Goal: Obtain resource: Obtain resource

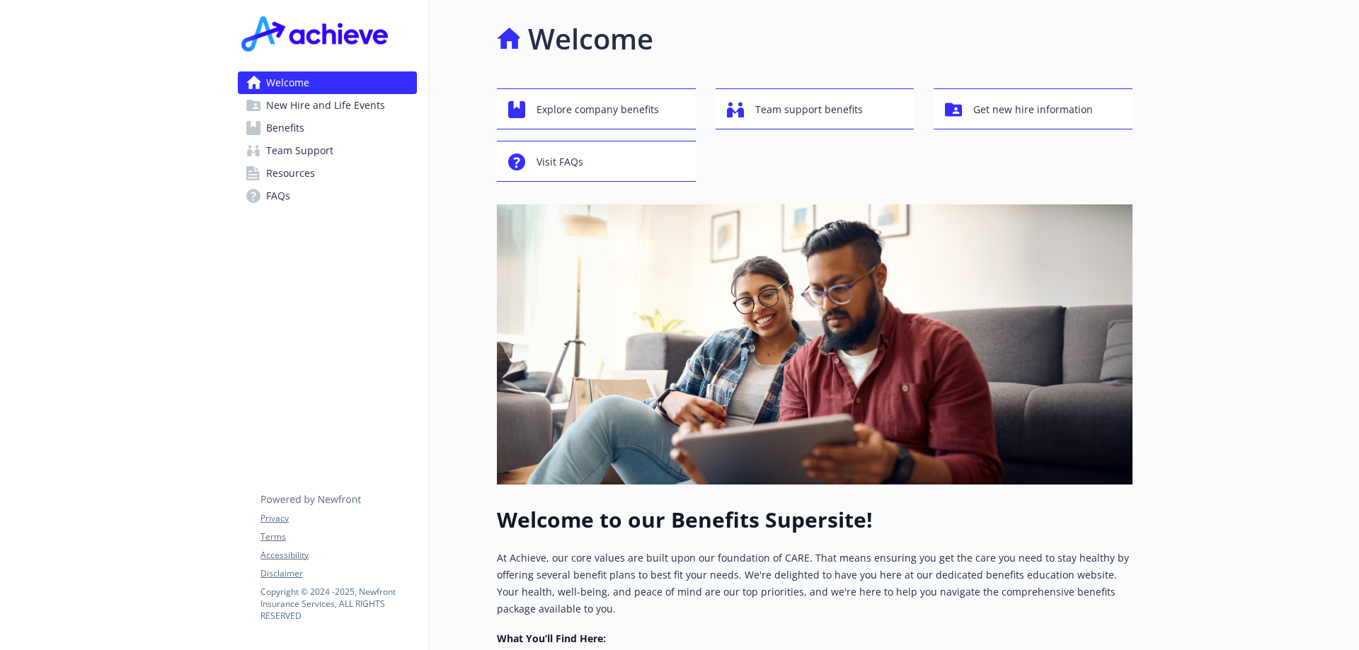
click at [290, 202] on link "FAQs" at bounding box center [327, 196] width 179 height 23
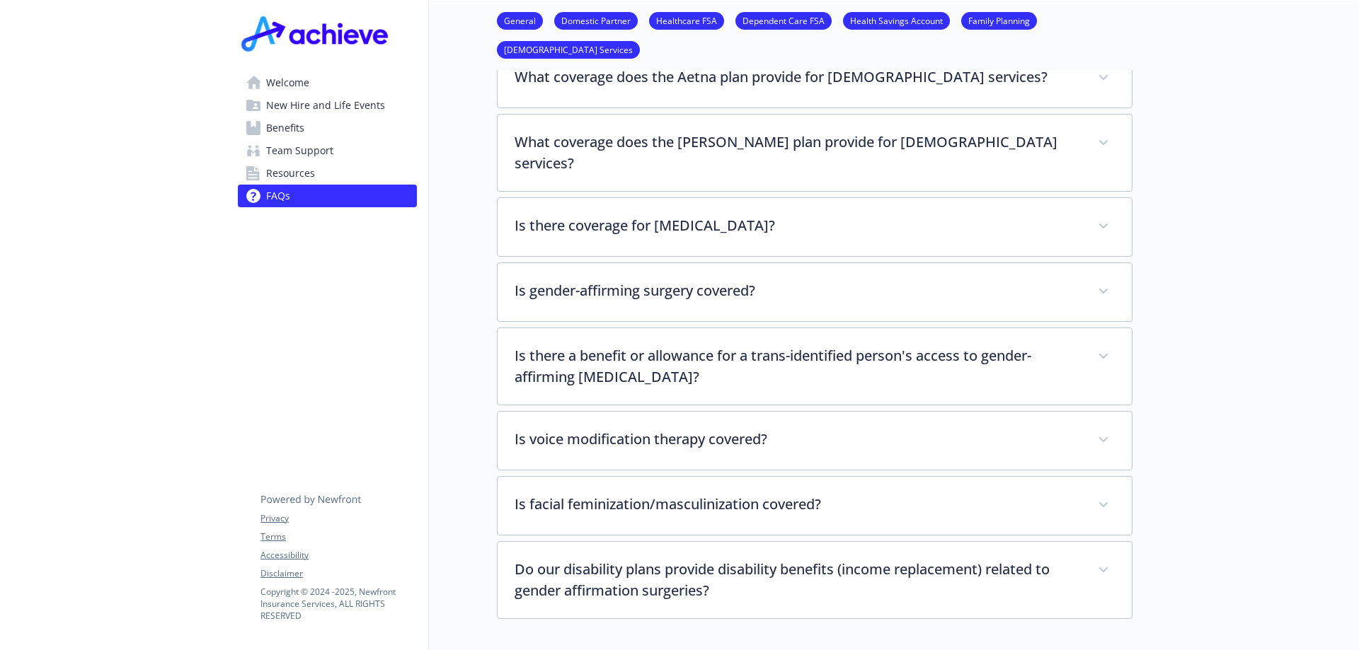
scroll to position [3264, 0]
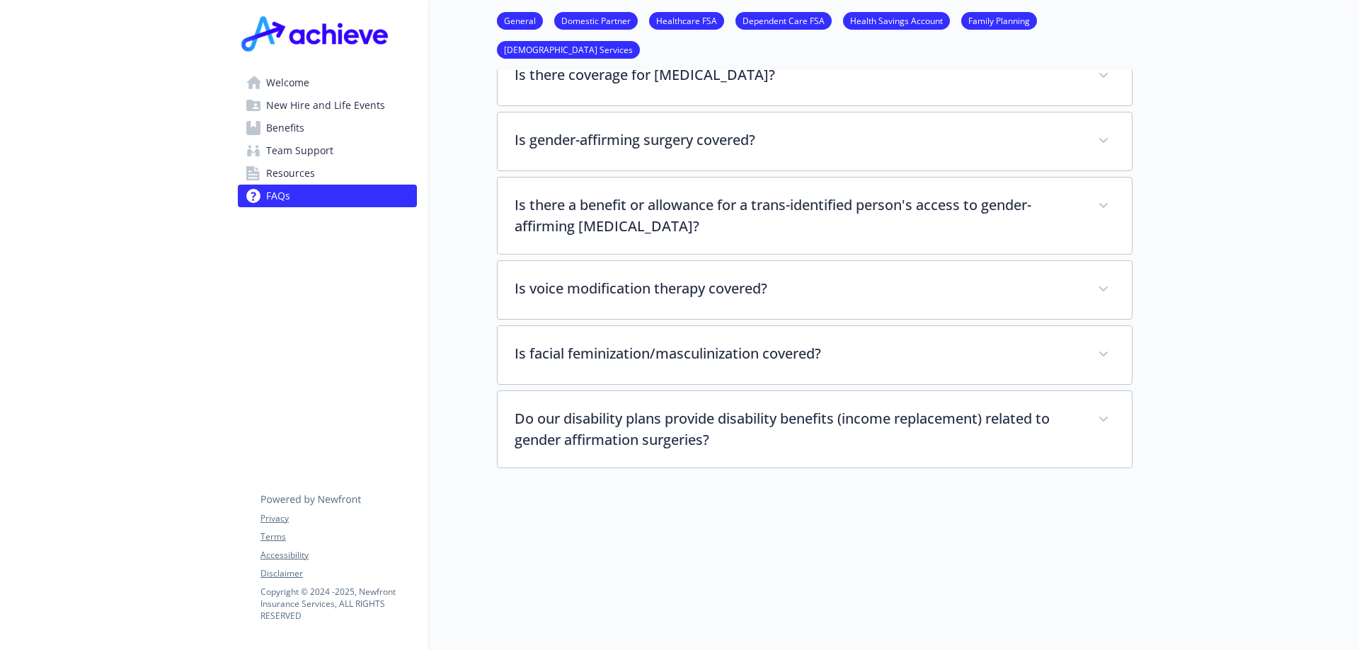
click at [304, 175] on span "Resources" at bounding box center [290, 173] width 49 height 23
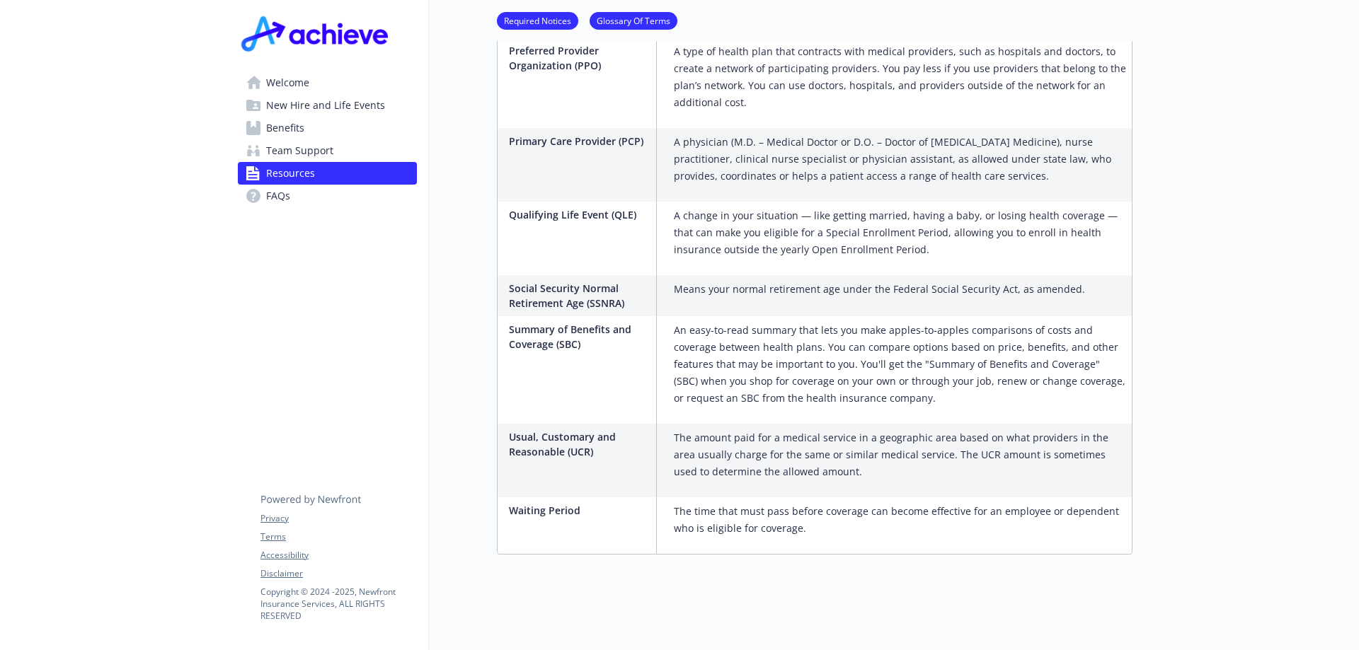
scroll to position [2288, 0]
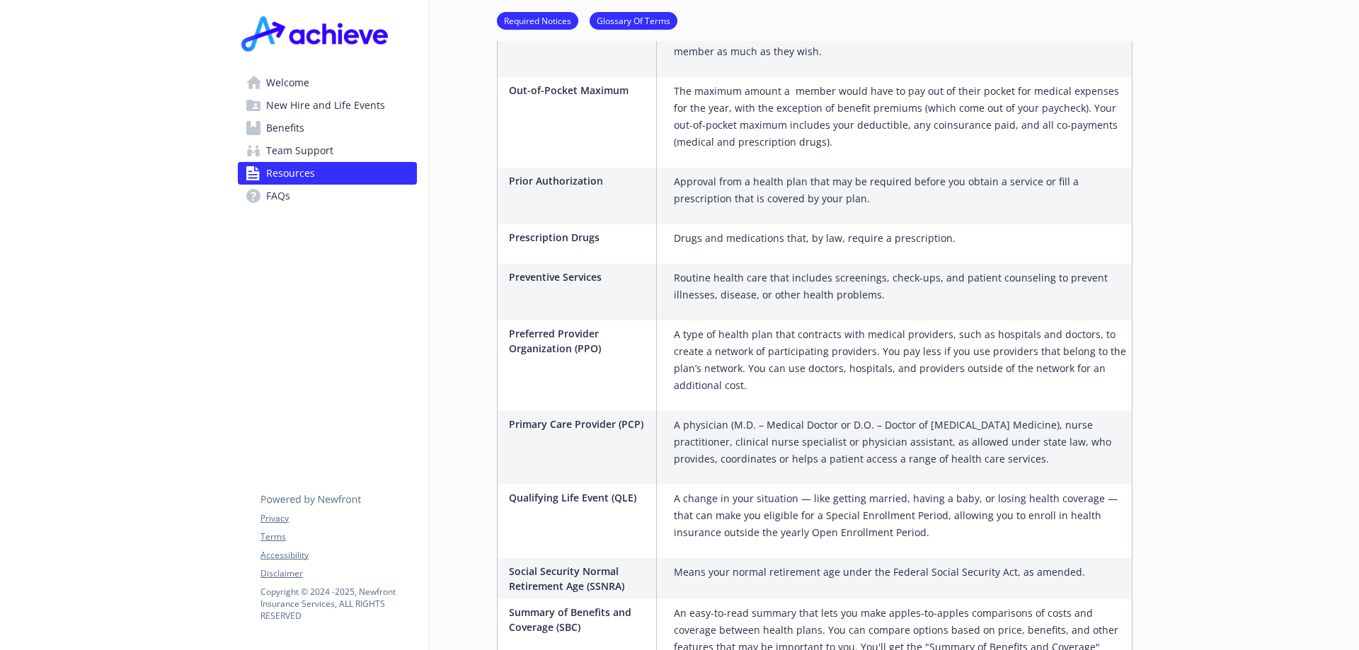
click at [301, 147] on span "Team Support" at bounding box center [299, 150] width 67 height 23
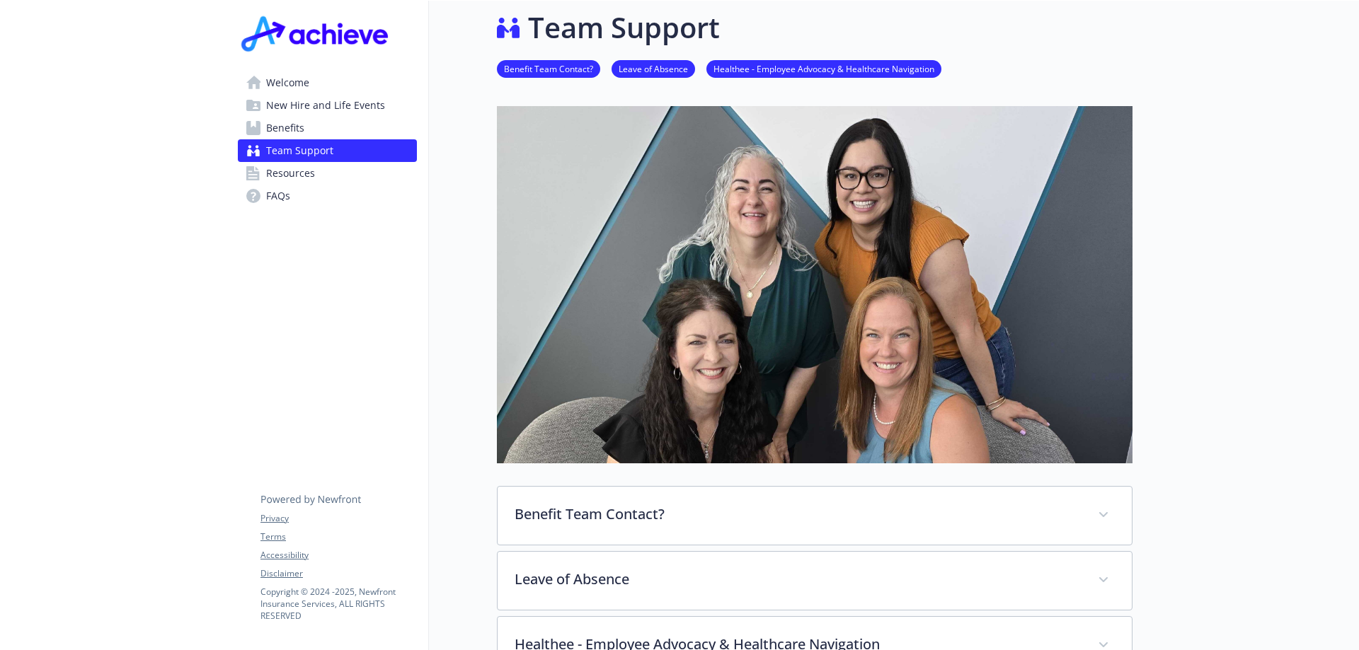
scroll to position [326, 0]
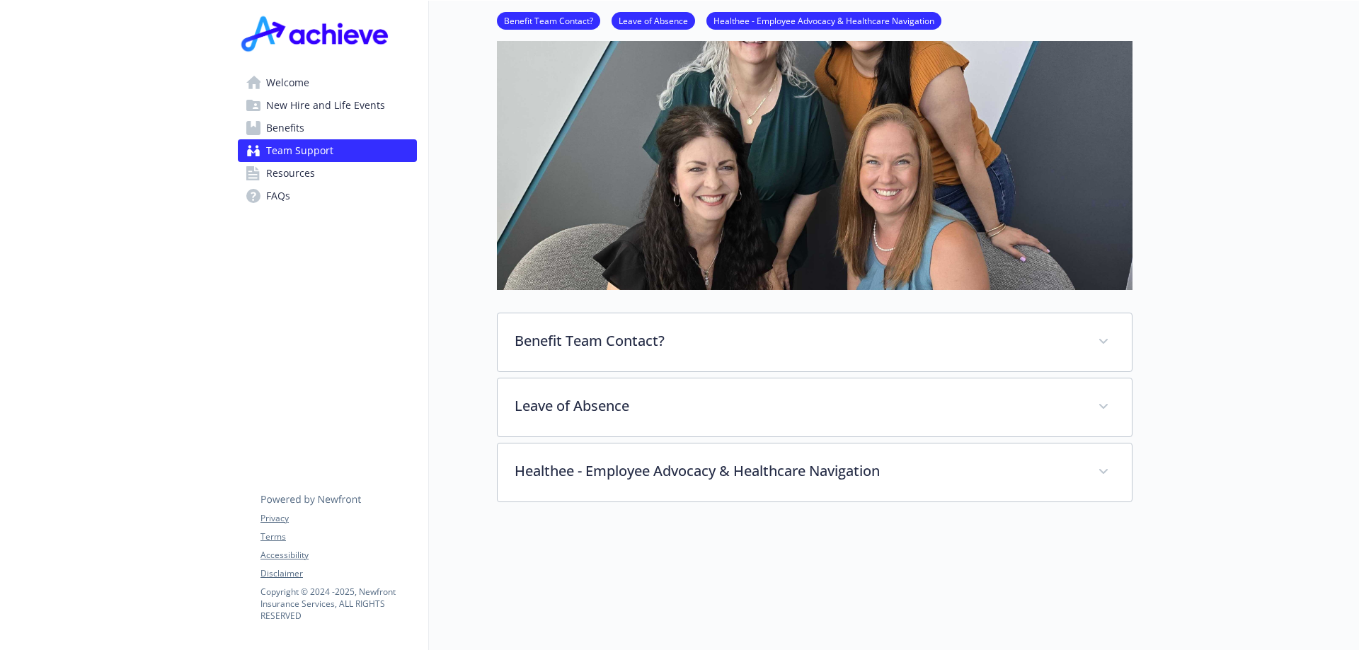
click at [311, 87] on link "Welcome" at bounding box center [327, 82] width 179 height 23
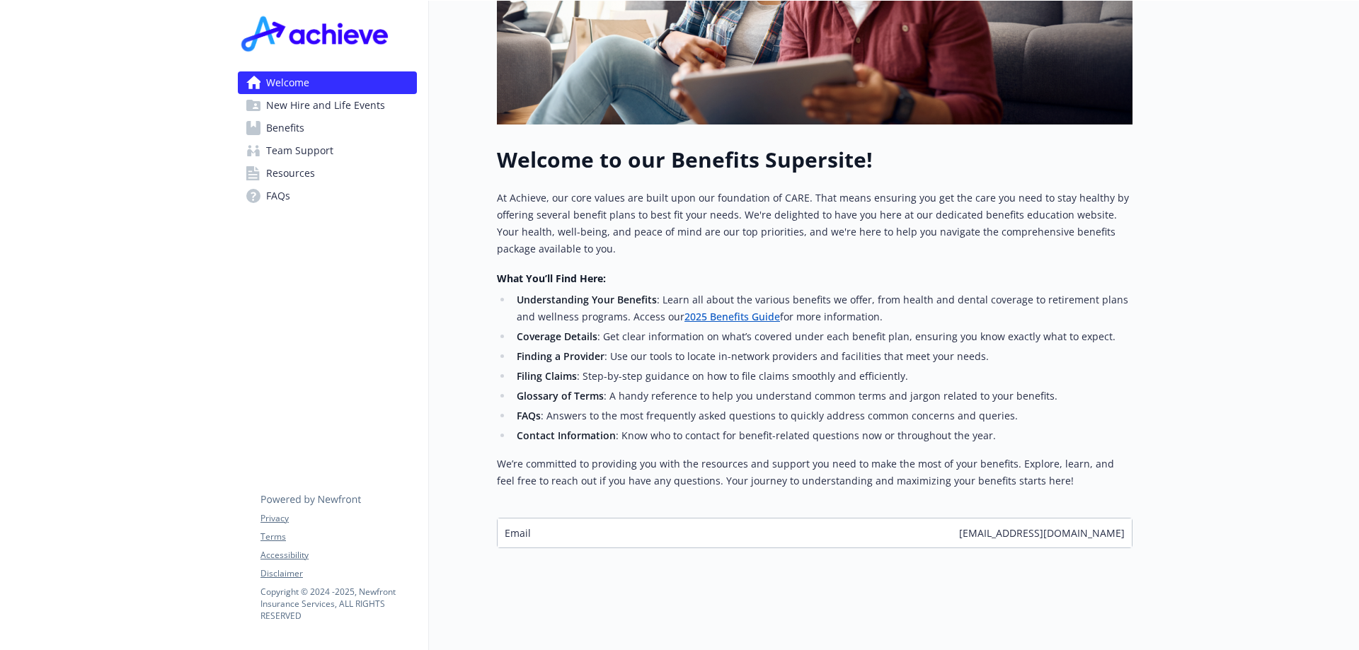
scroll to position [300, 0]
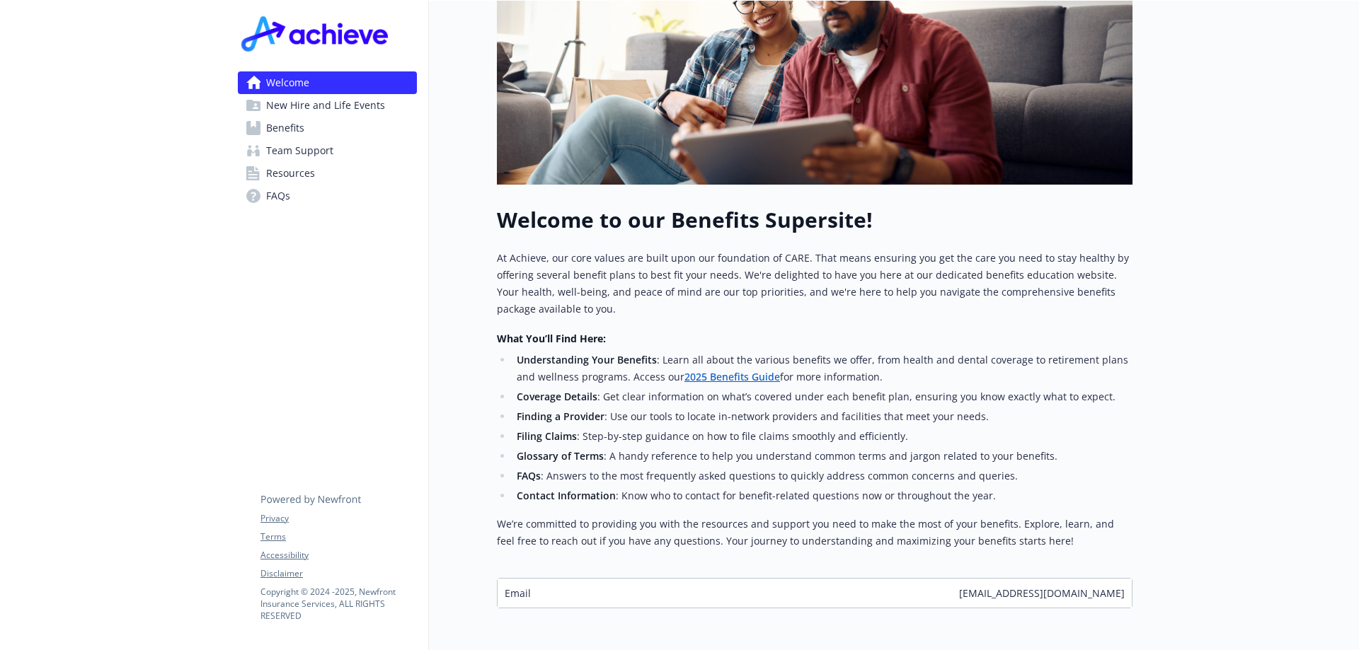
click at [727, 376] on link "2025 Benefits Guide" at bounding box center [732, 376] width 96 height 13
